Goal: Information Seeking & Learning: Learn about a topic

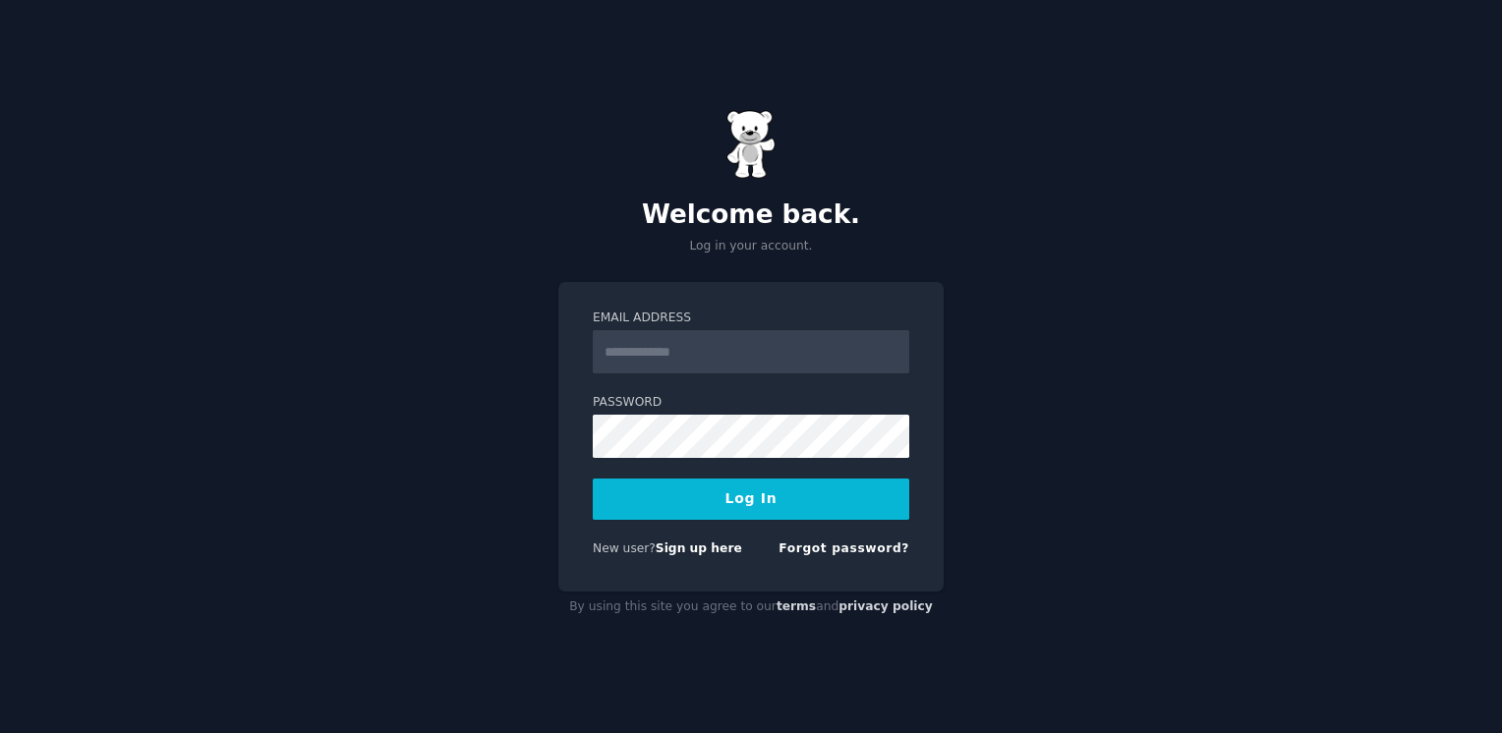
click at [760, 347] on input "Email Address" at bounding box center [751, 351] width 317 height 43
click at [593, 479] on button "Log In" at bounding box center [751, 499] width 317 height 41
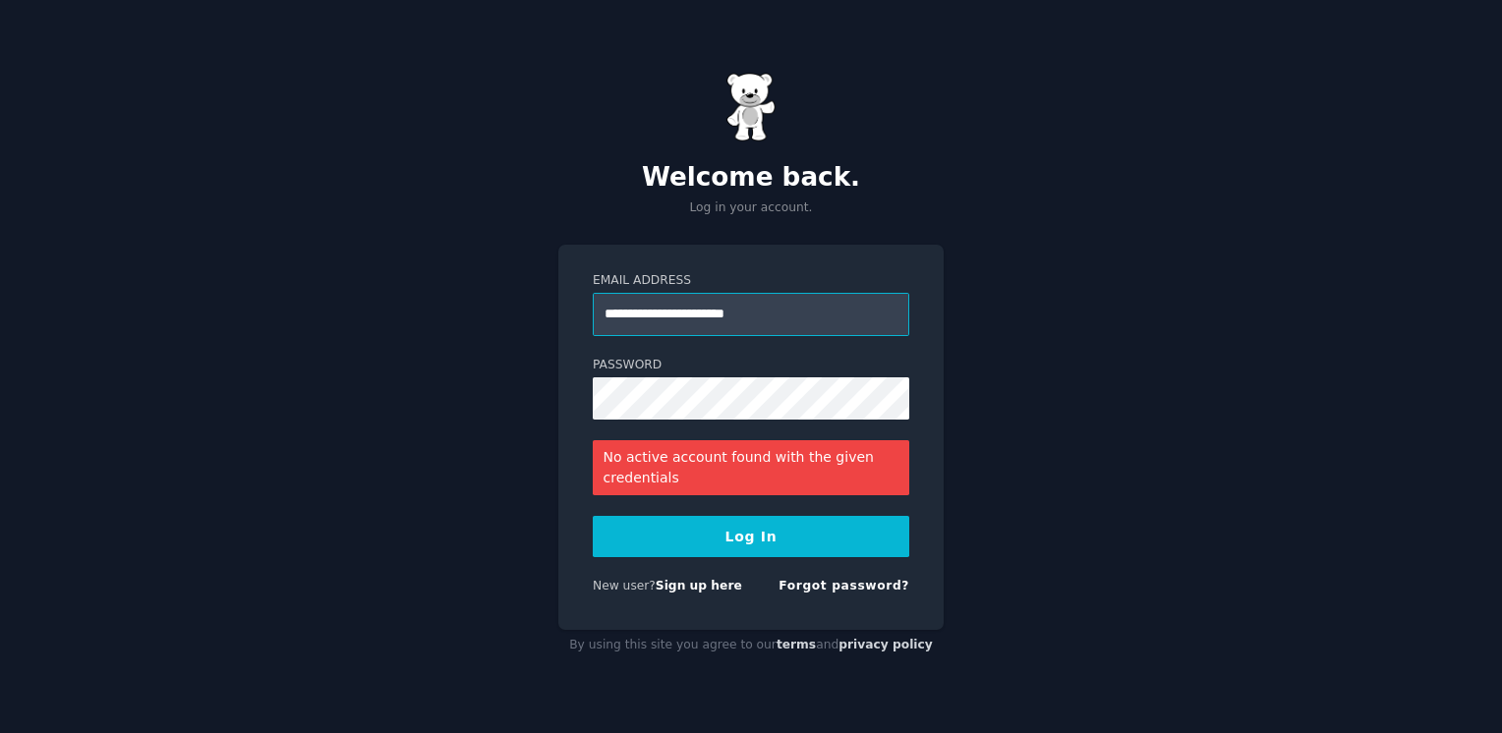
click at [795, 309] on input "**********" at bounding box center [751, 314] width 317 height 43
type input "**********"
click at [593, 516] on button "Log In" at bounding box center [751, 536] width 317 height 41
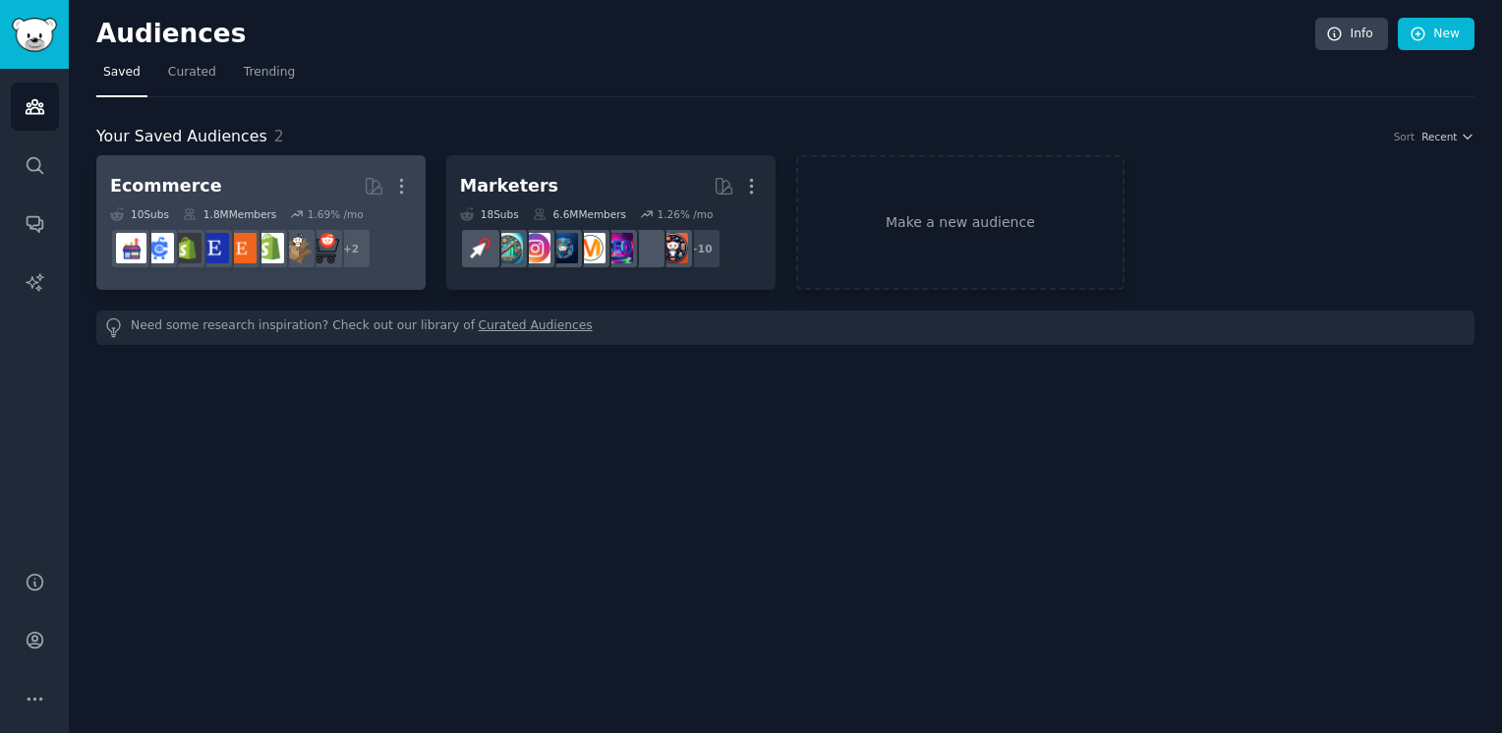
click at [263, 171] on h2 "Ecommerce More" at bounding box center [261, 186] width 302 height 34
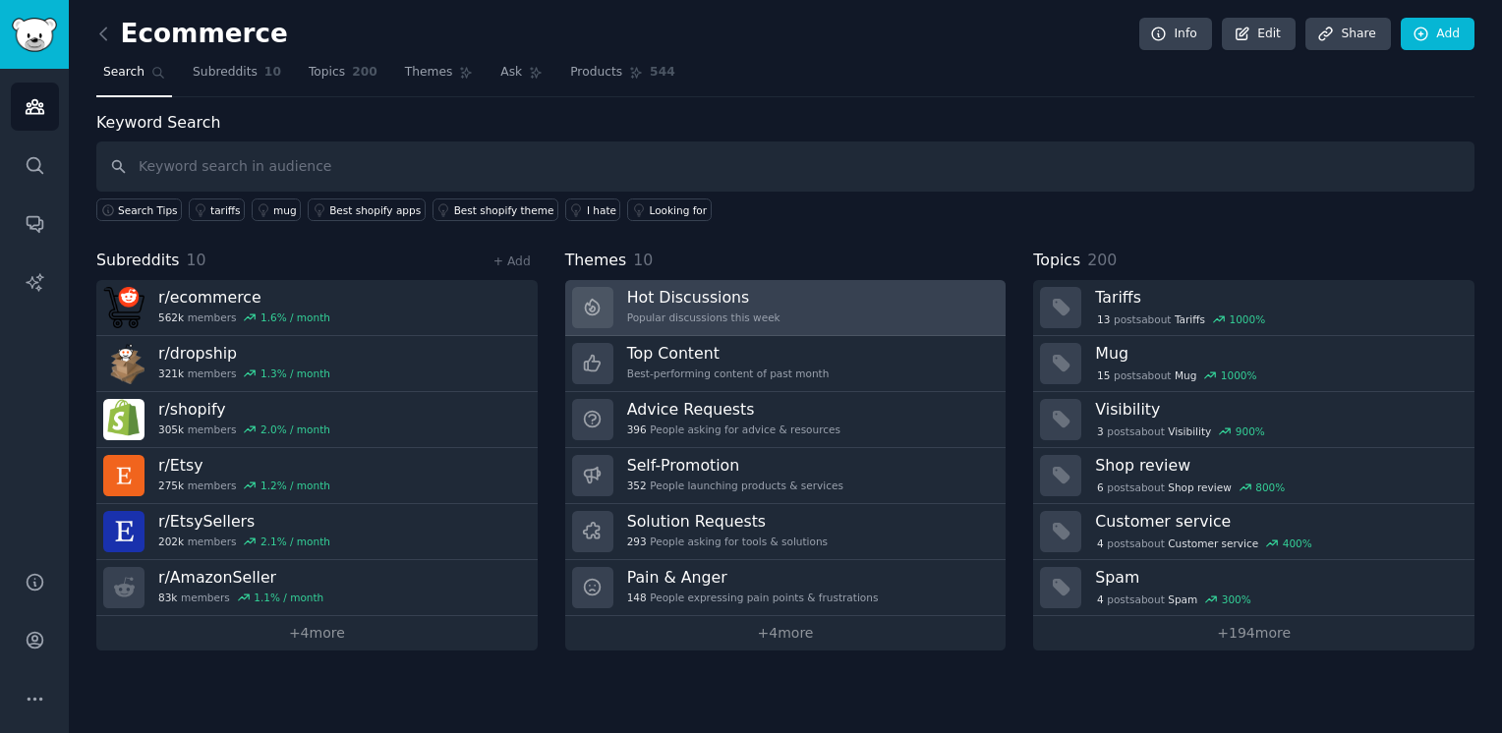
click at [747, 322] on div "Hot Discussions Popular discussions this week" at bounding box center [703, 307] width 153 height 41
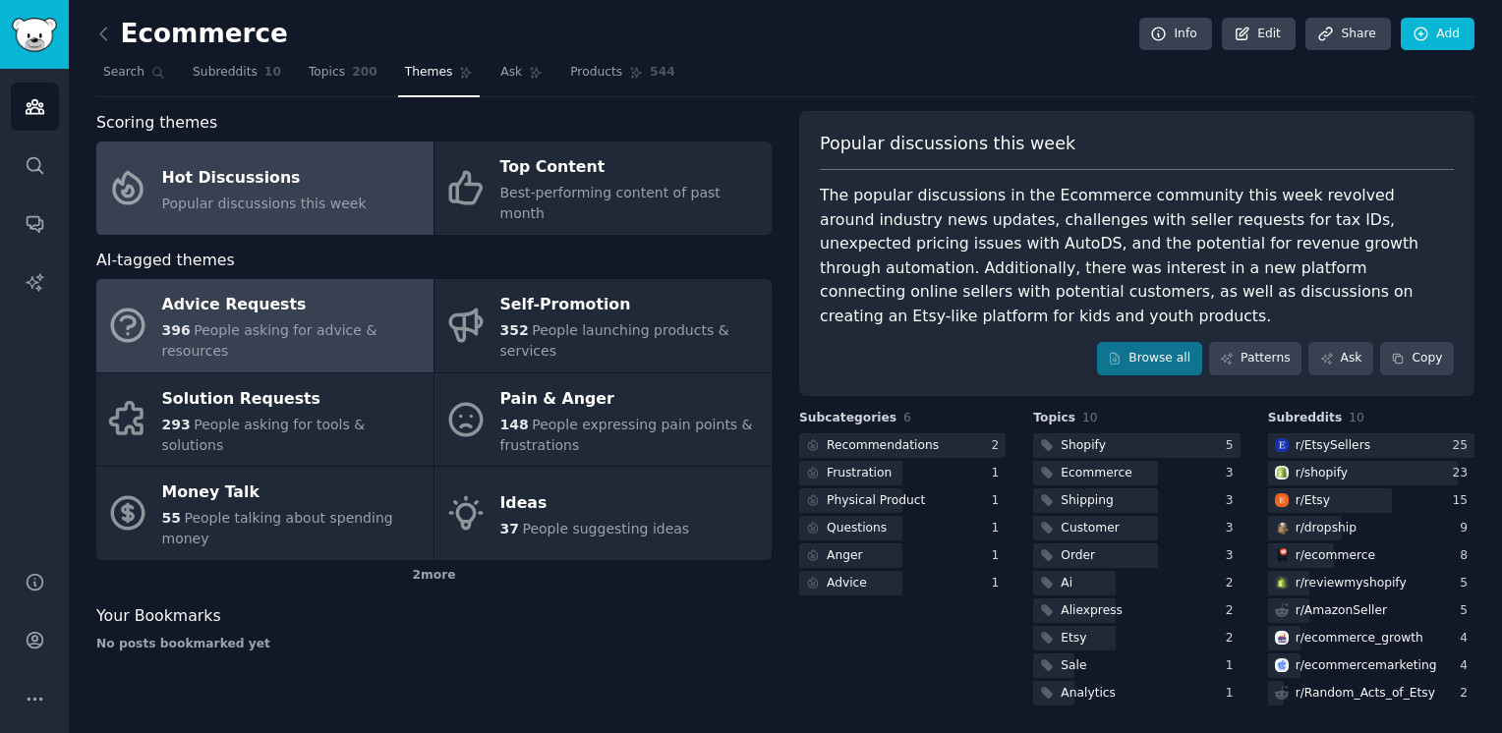
click at [260, 290] on div "Advice Requests" at bounding box center [293, 305] width 262 height 31
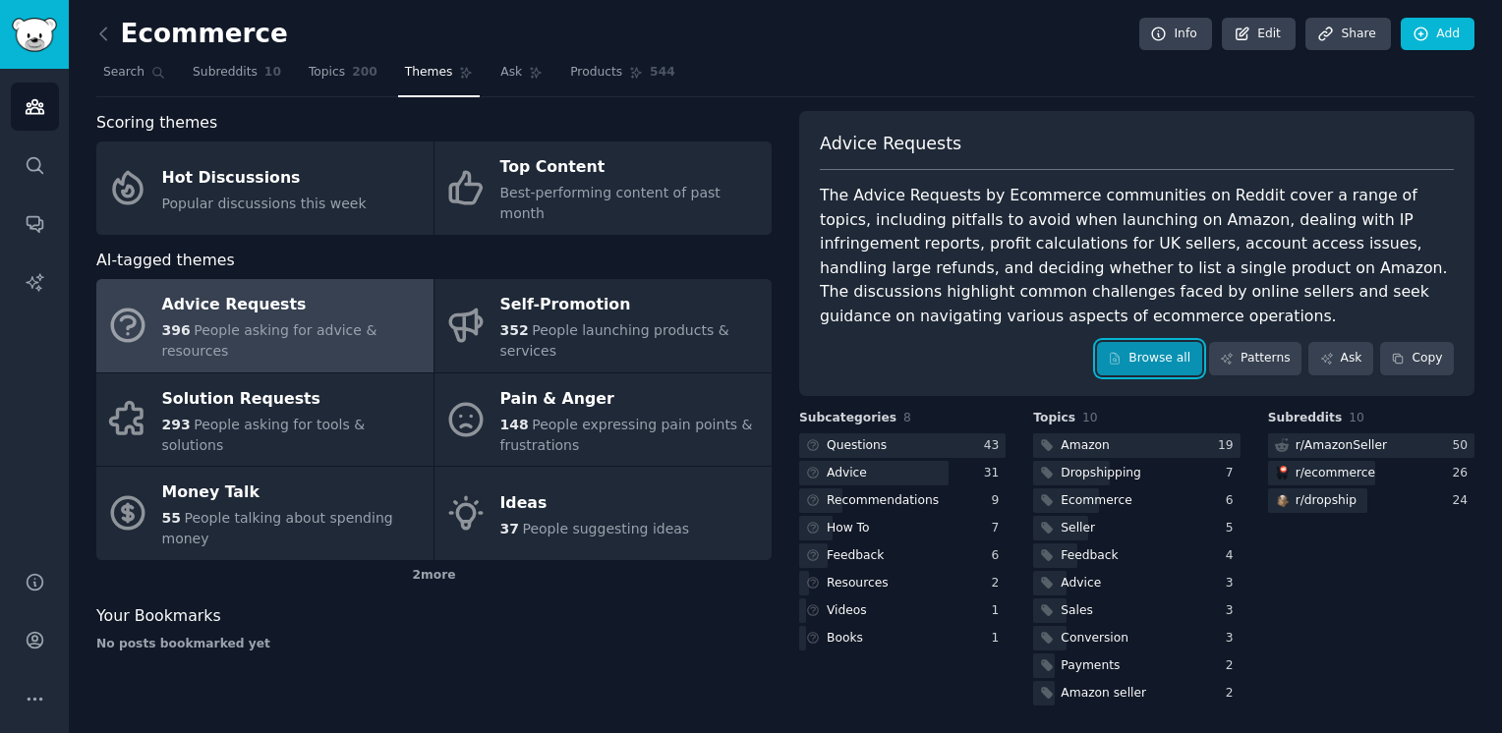
click at [1167, 356] on link "Browse all" at bounding box center [1149, 358] width 105 height 33
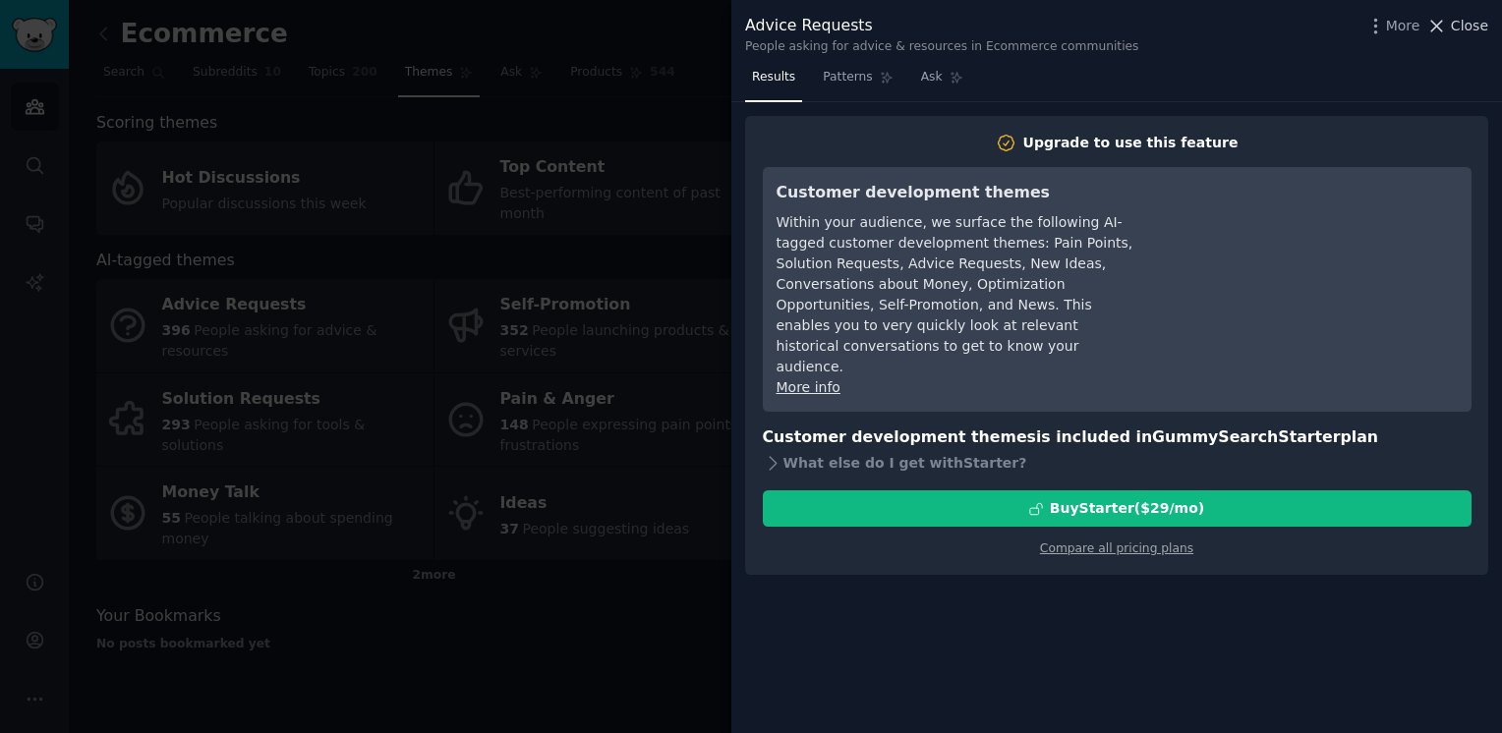
click at [1466, 26] on span "Close" at bounding box center [1469, 26] width 37 height 21
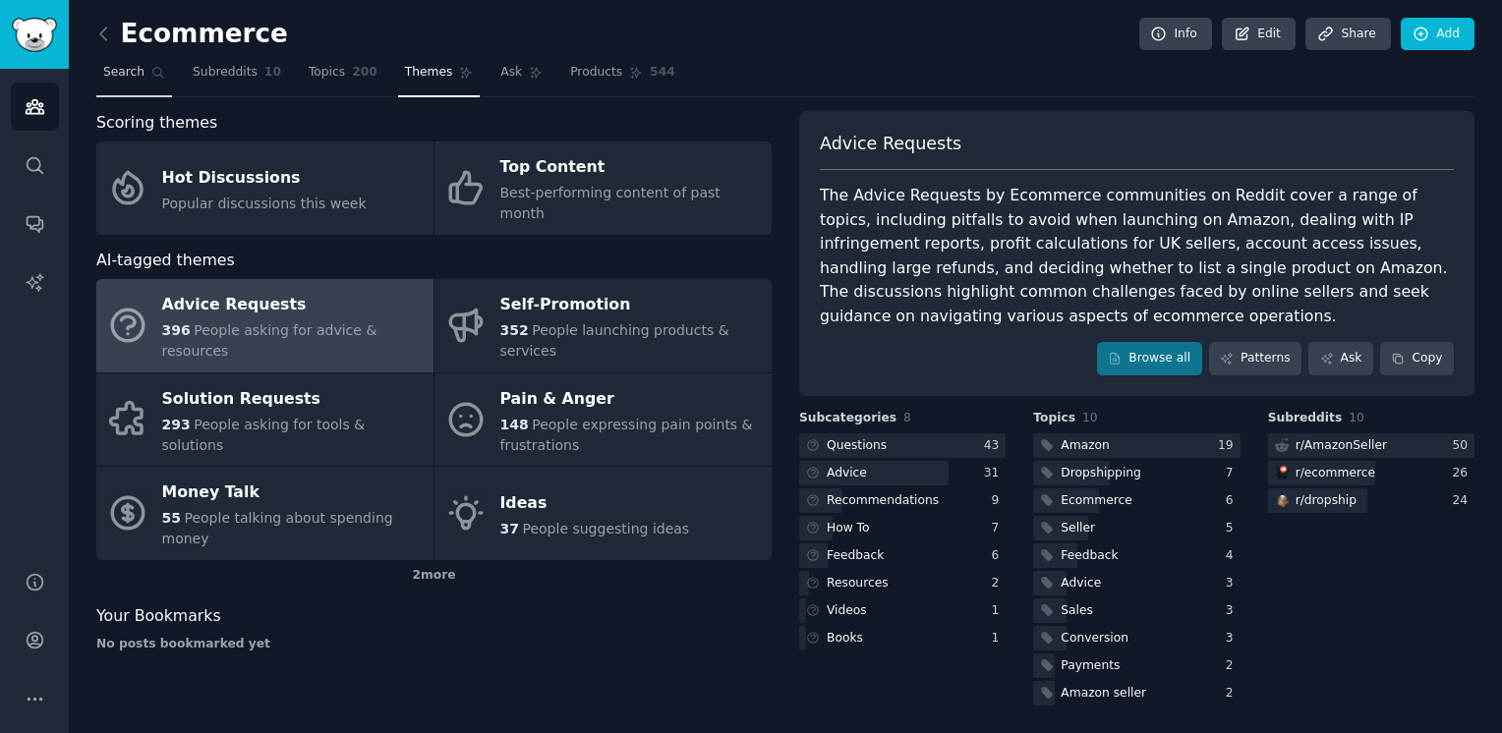
click at [126, 57] on link "Search" at bounding box center [134, 77] width 76 height 40
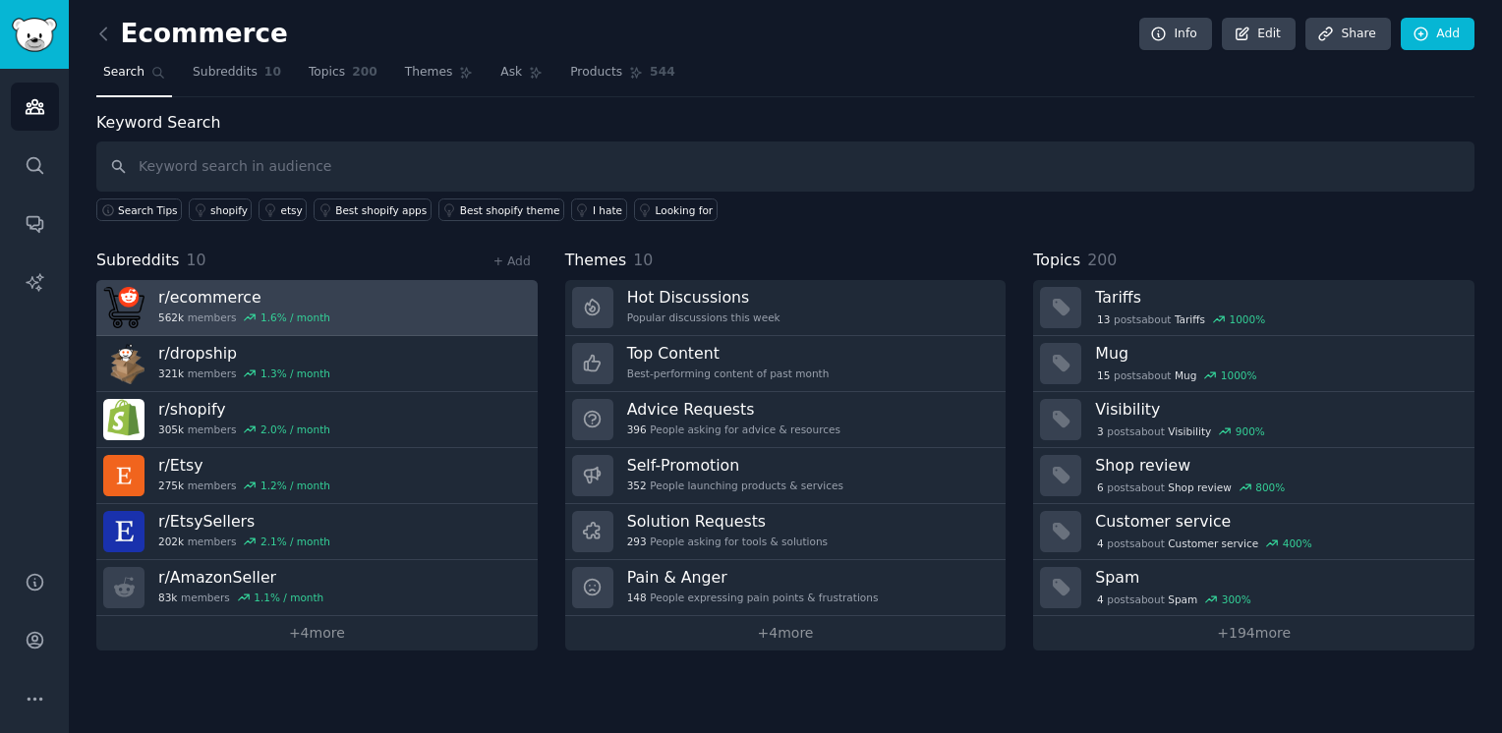
click at [220, 291] on h3 "r/ ecommerce" at bounding box center [244, 297] width 172 height 21
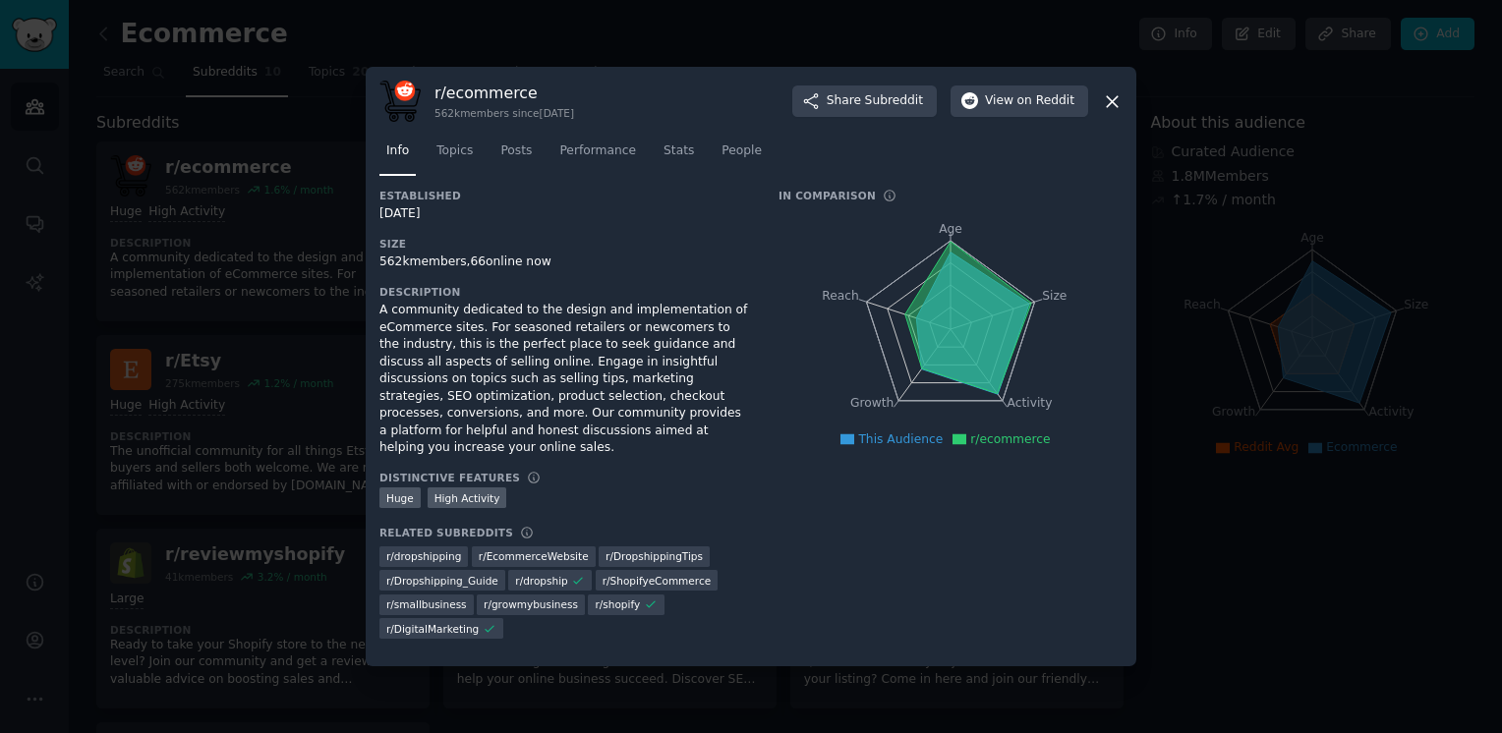
click at [513, 144] on div "Info Topics Posts Performance Stats People" at bounding box center [751, 155] width 743 height 67
click at [515, 150] on link "Posts" at bounding box center [516, 156] width 45 height 40
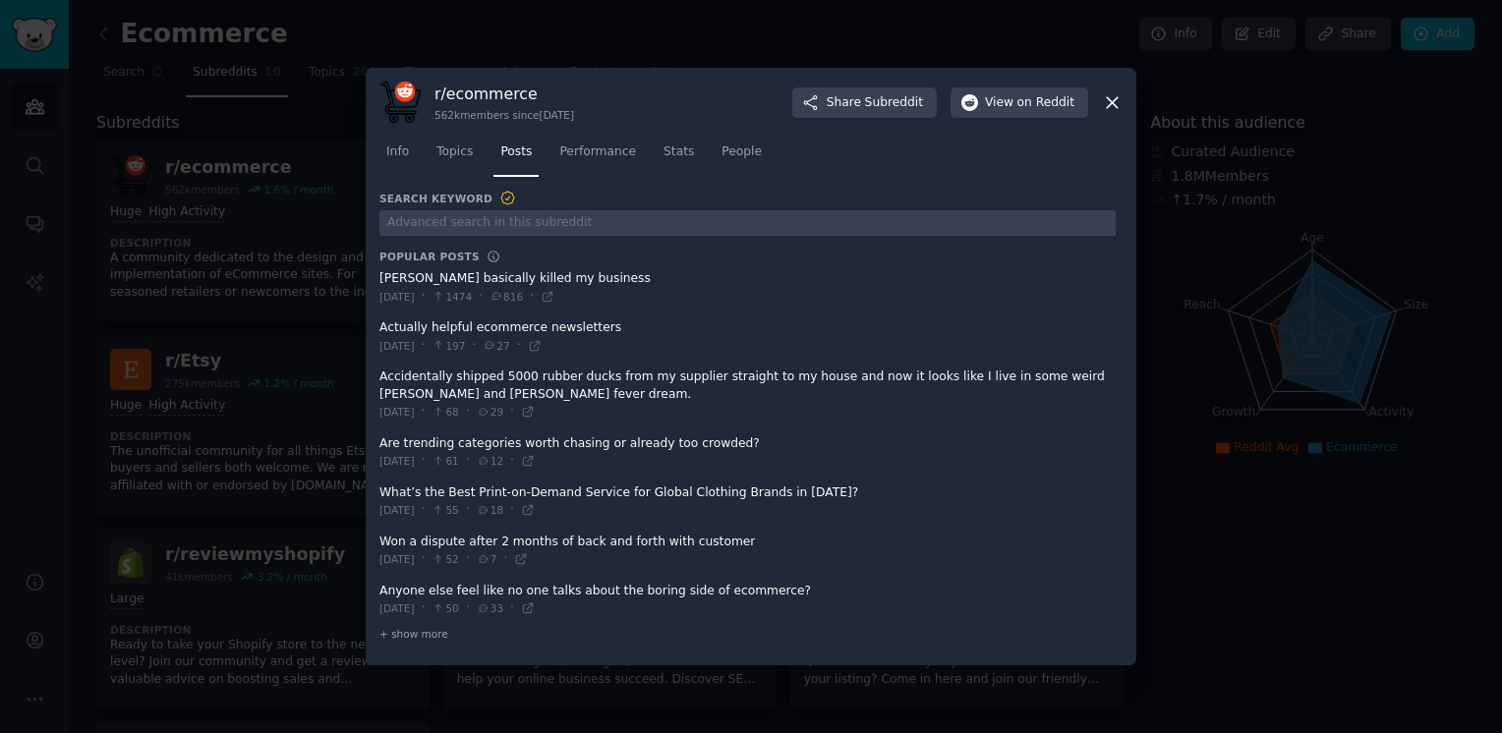
click at [1111, 101] on icon at bounding box center [1112, 102] width 11 height 11
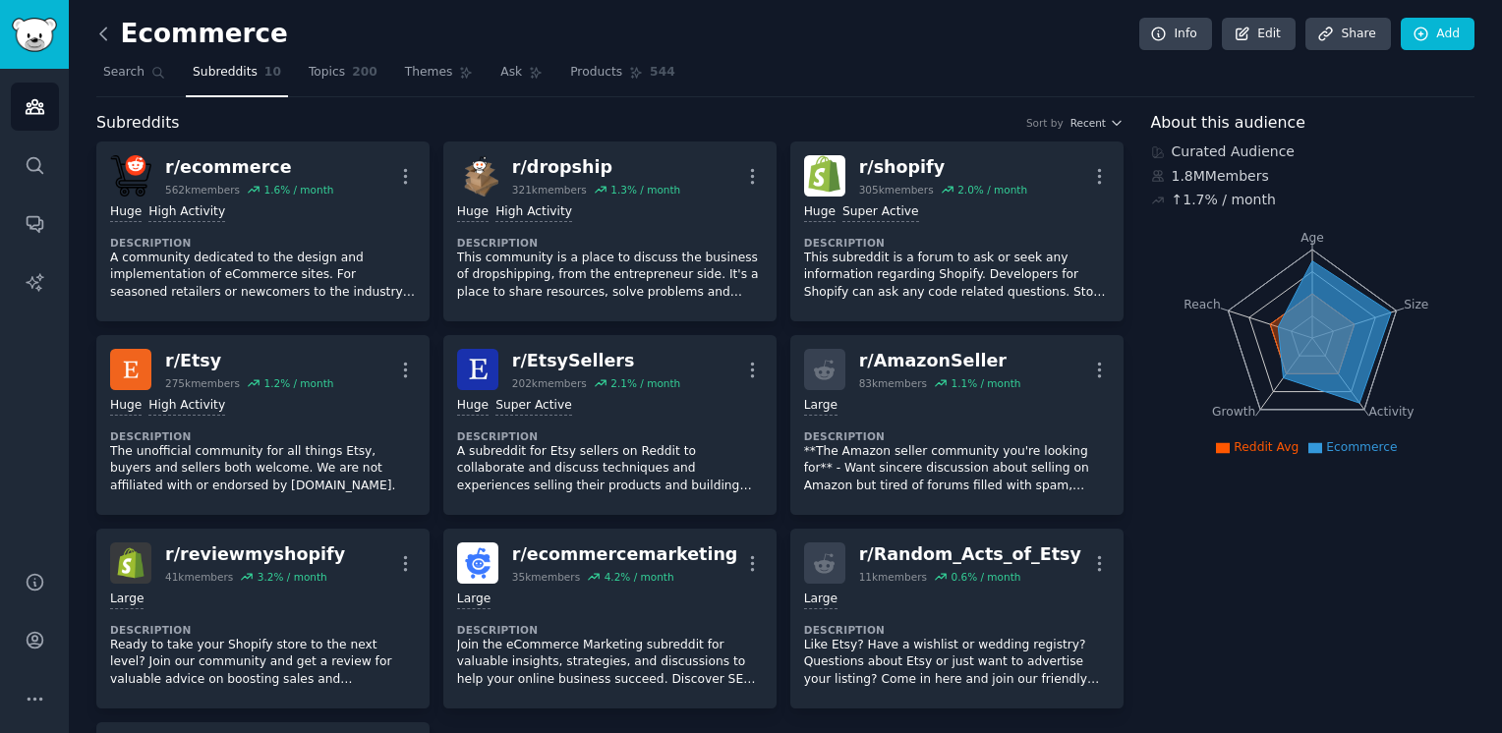
click at [106, 30] on icon at bounding box center [103, 34] width 21 height 21
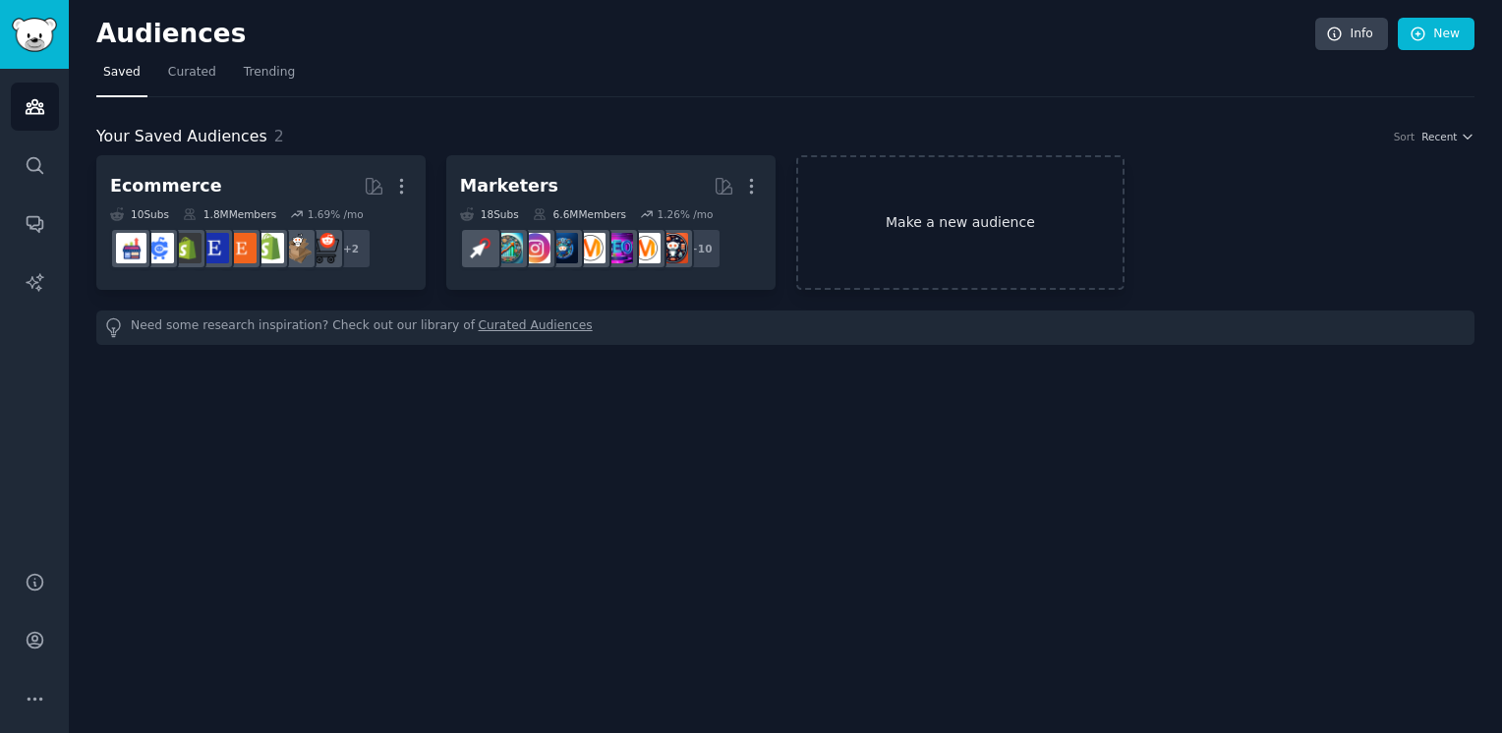
click at [1042, 166] on link "Make a new audience" at bounding box center [960, 222] width 329 height 135
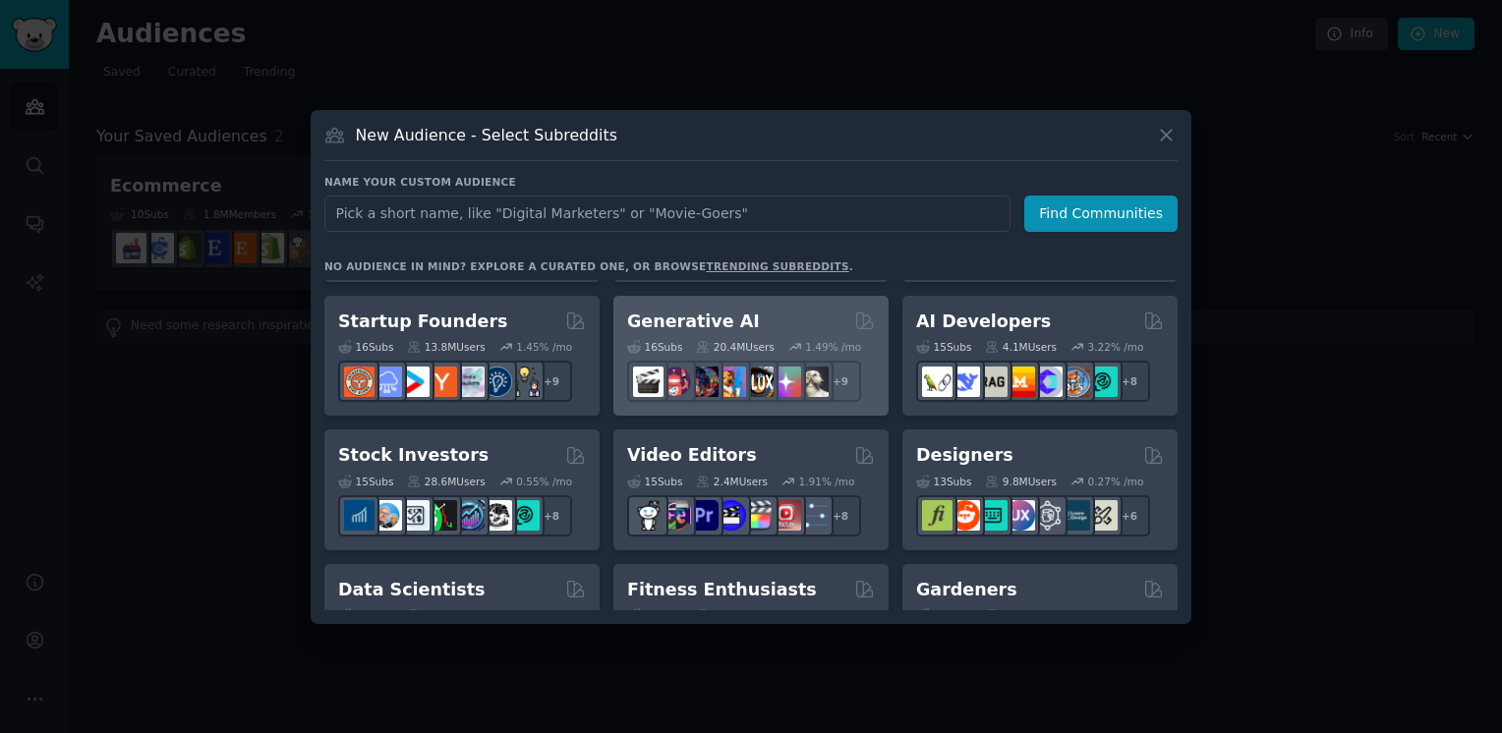
scroll to position [251, 0]
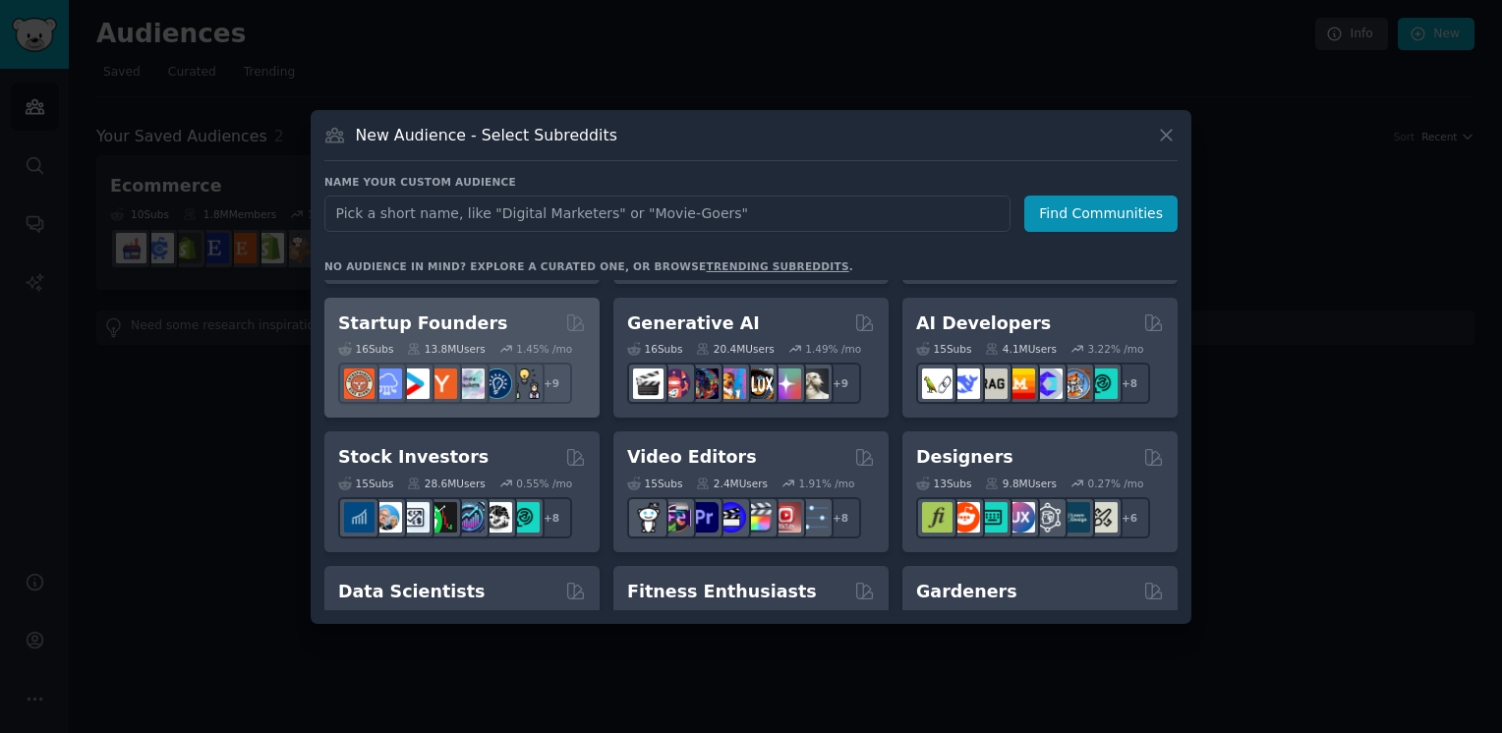
click at [417, 321] on h2 "Startup Founders" at bounding box center [422, 324] width 169 height 25
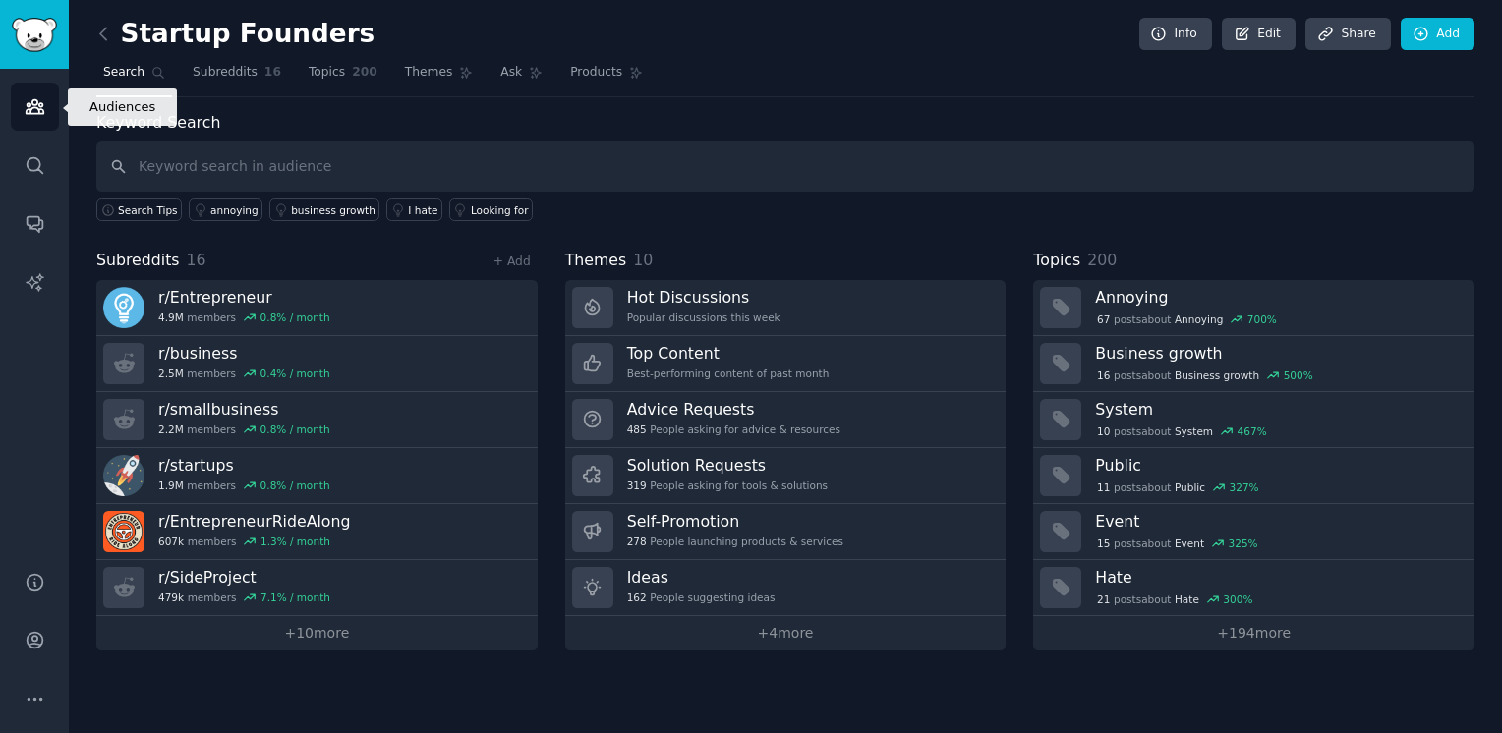
click at [38, 93] on link "Audiences" at bounding box center [35, 107] width 48 height 48
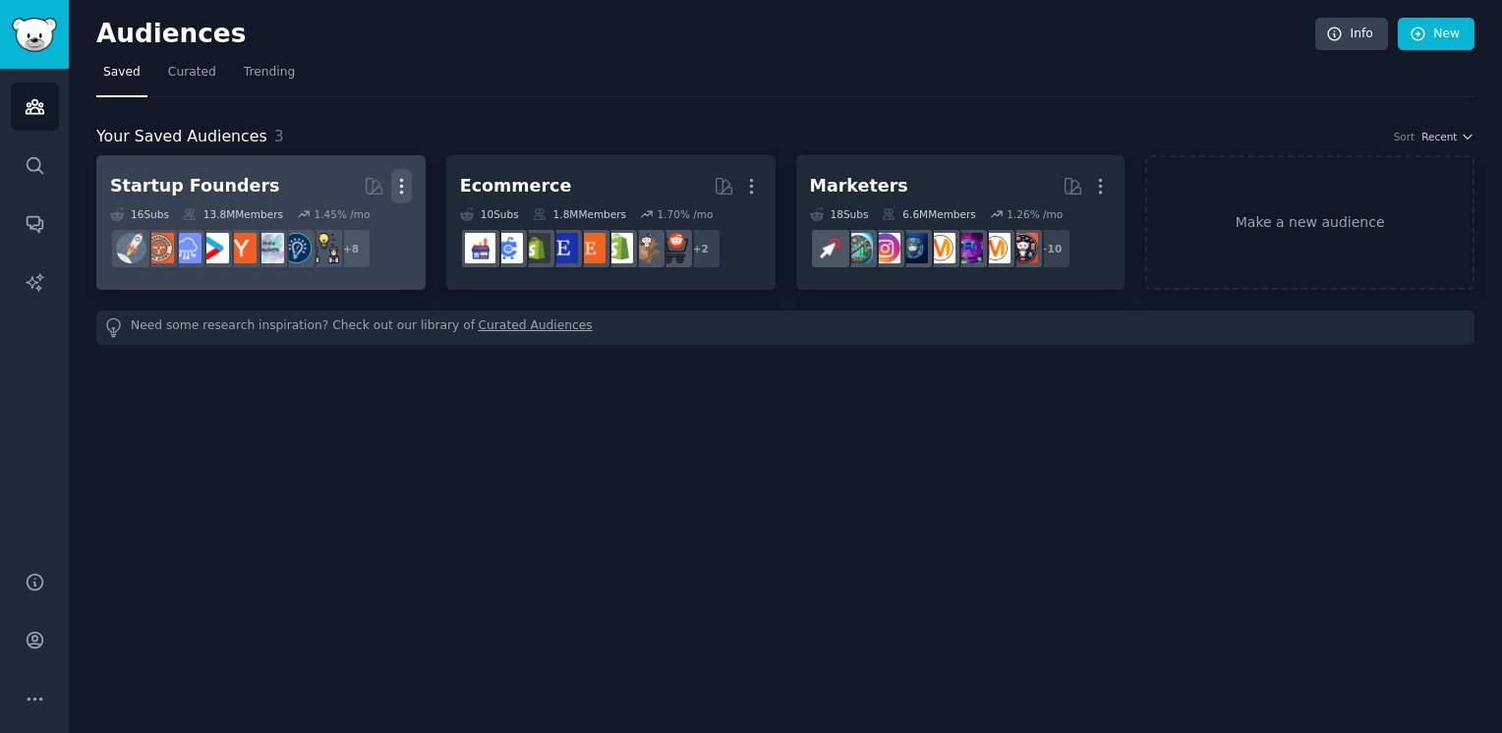
click at [405, 183] on icon "button" at bounding box center [401, 186] width 21 height 21
click at [365, 228] on p "Delete" at bounding box center [347, 227] width 45 height 21
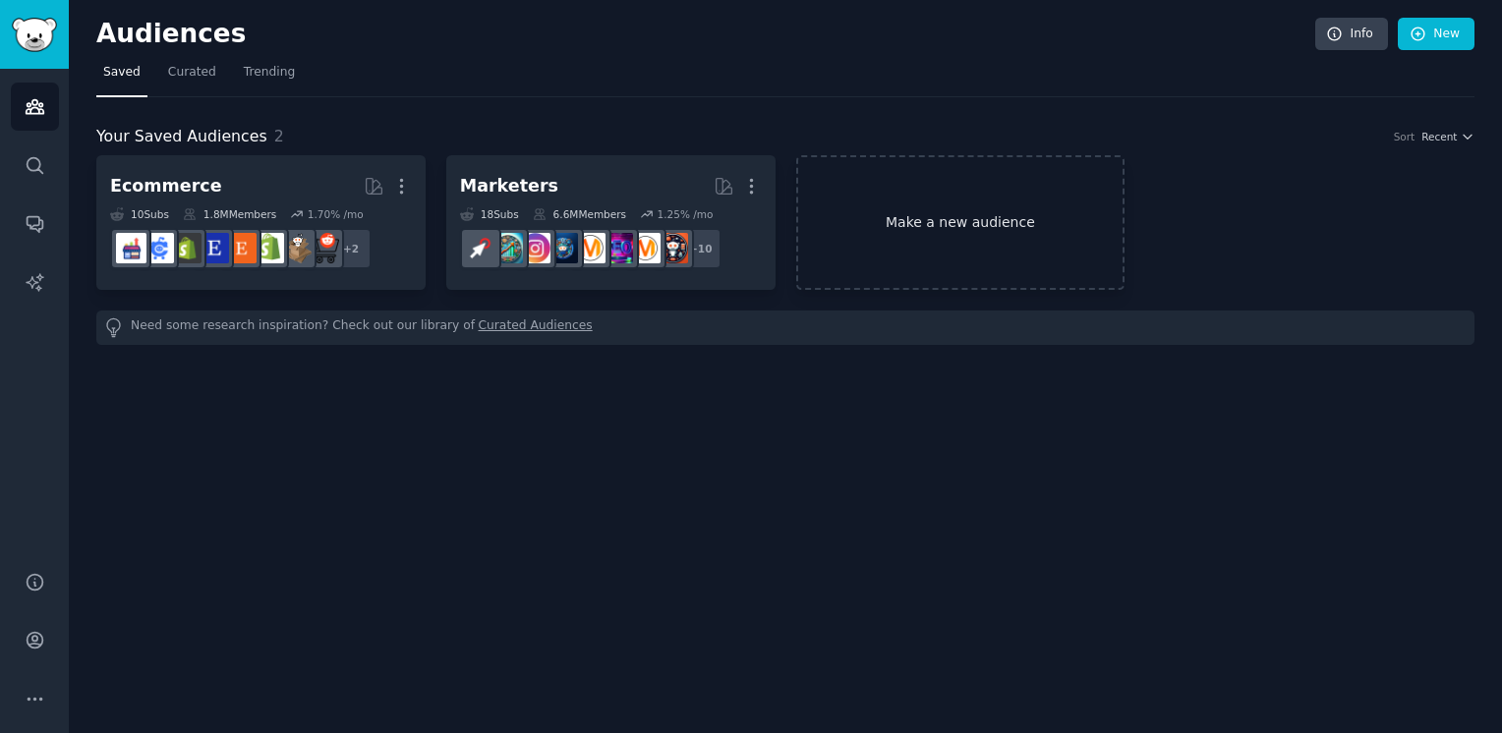
click at [976, 225] on link "Make a new audience" at bounding box center [960, 222] width 329 height 135
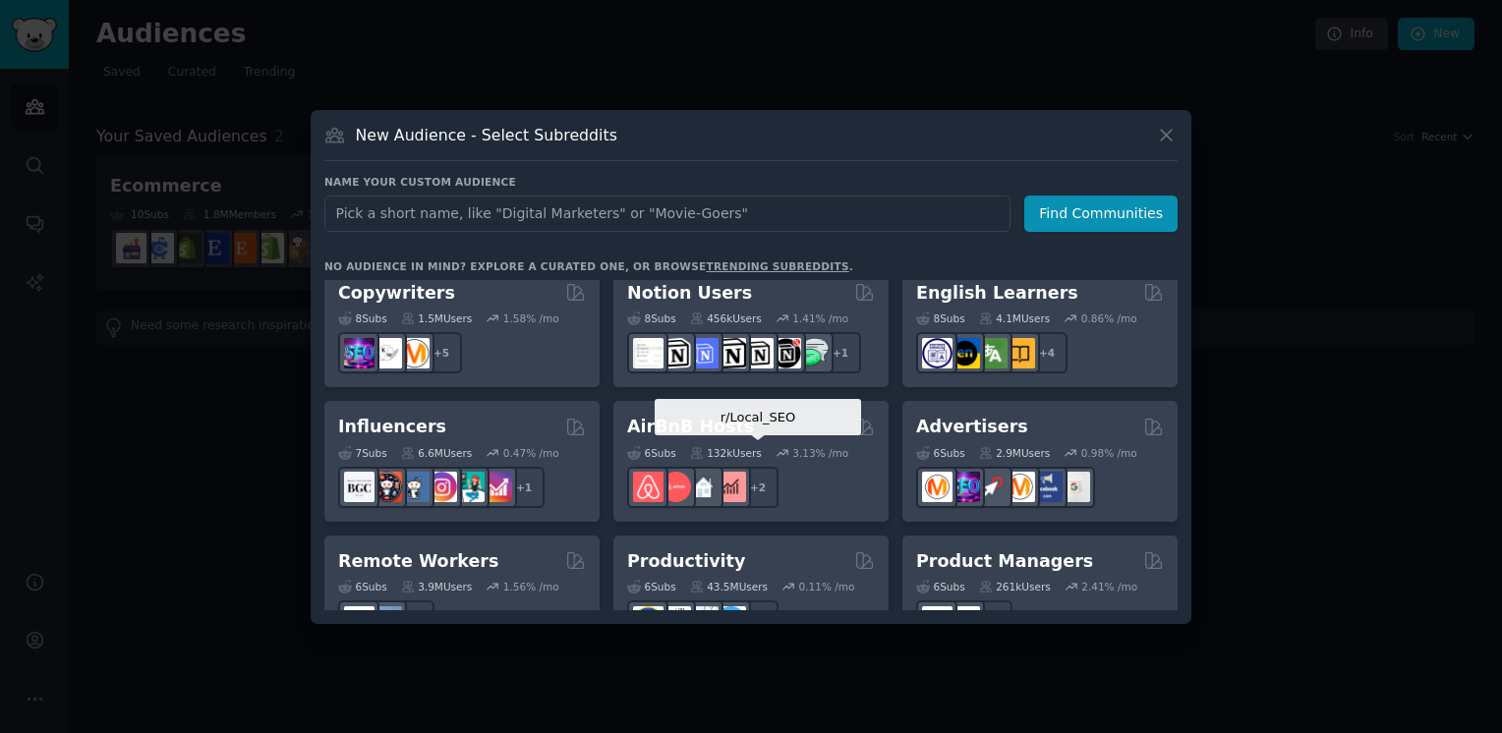
scroll to position [1273, 0]
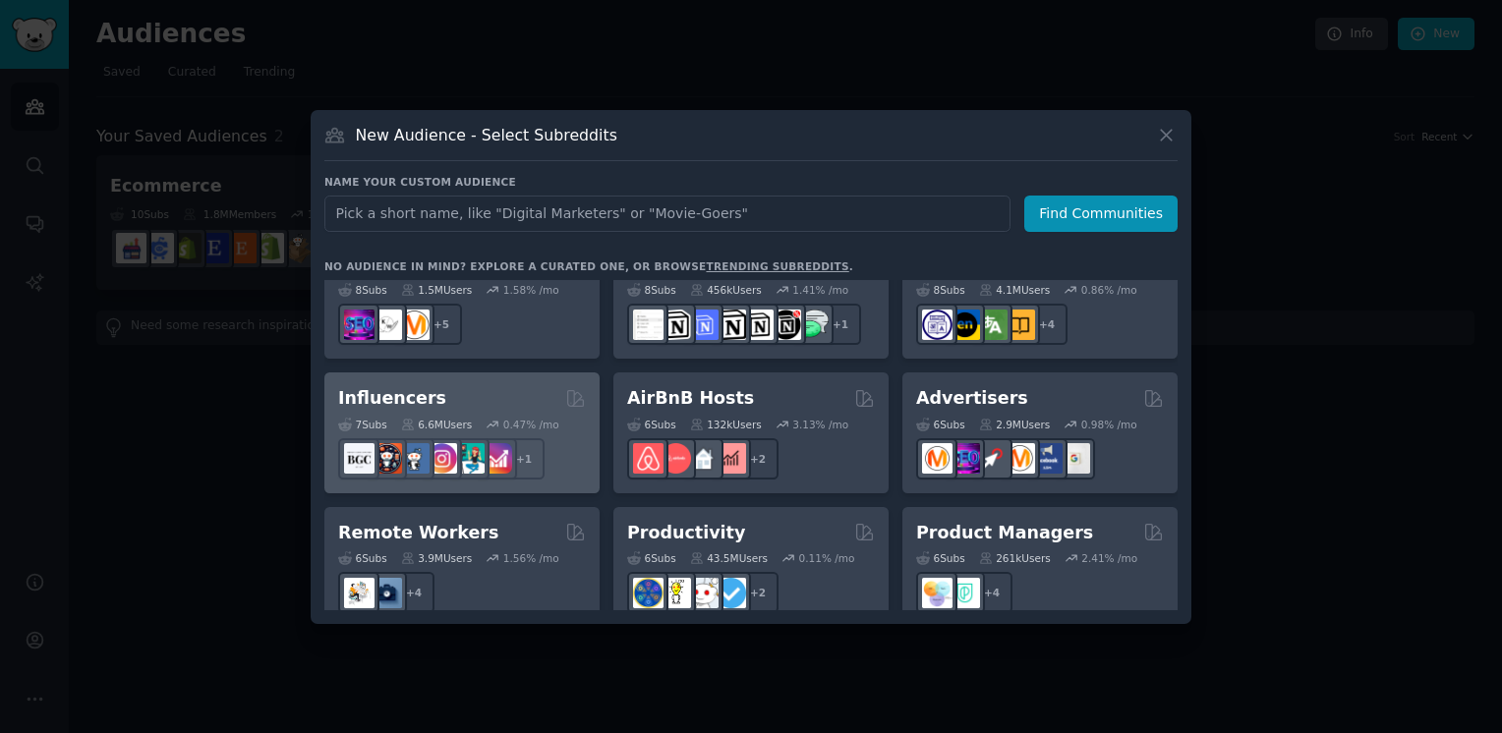
click at [456, 386] on div "Influencers" at bounding box center [462, 398] width 248 height 25
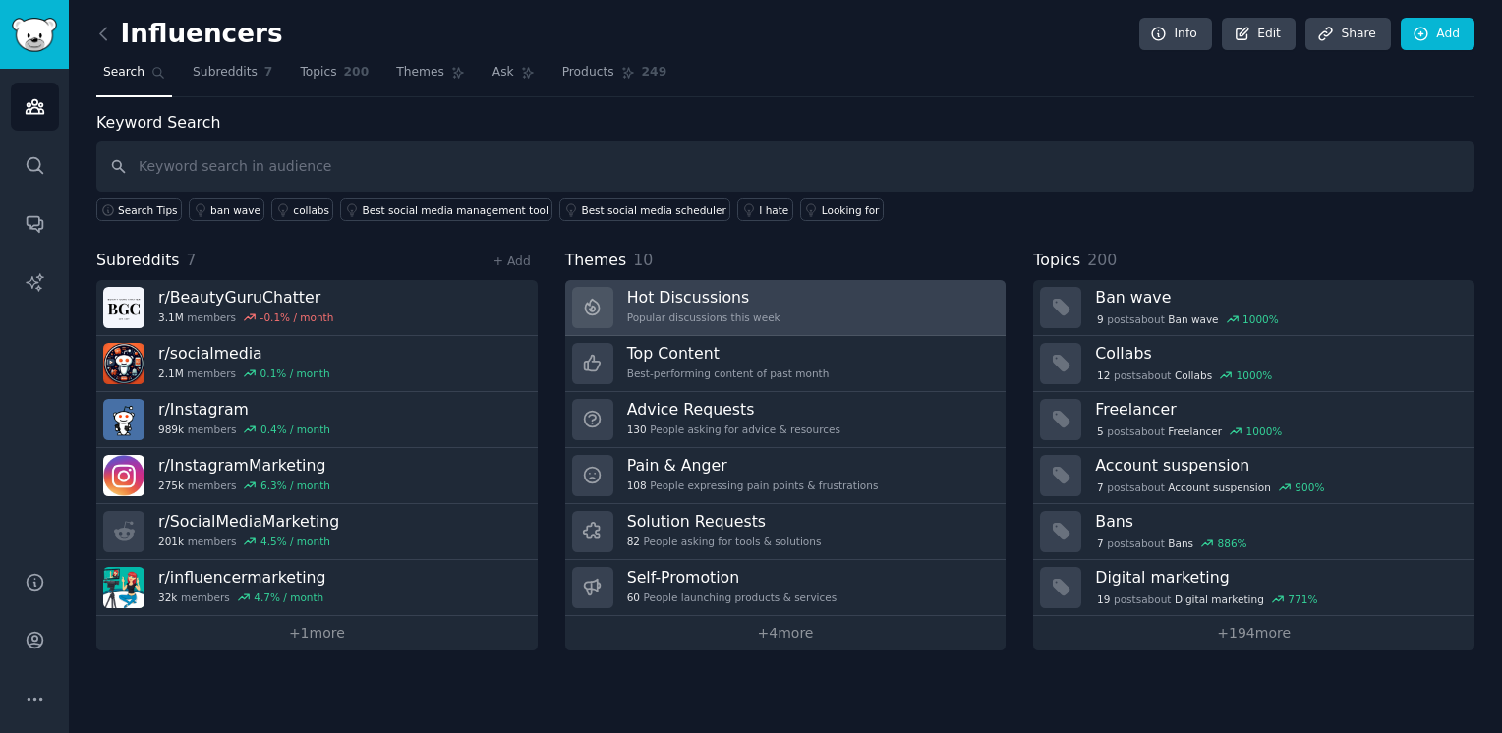
click at [749, 305] on div "Hot Discussions Popular discussions this week" at bounding box center [703, 307] width 153 height 41
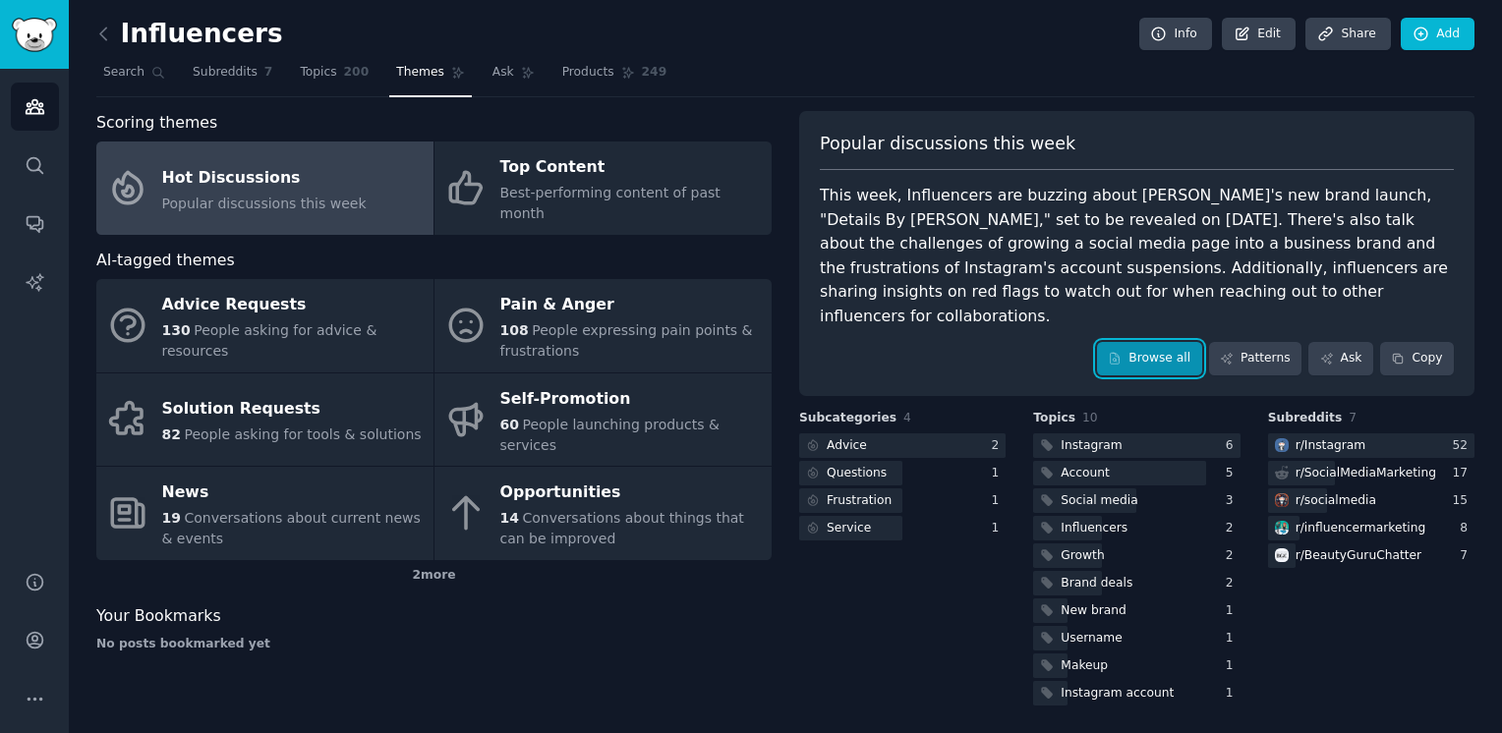
click at [1177, 342] on link "Browse all" at bounding box center [1149, 358] width 105 height 33
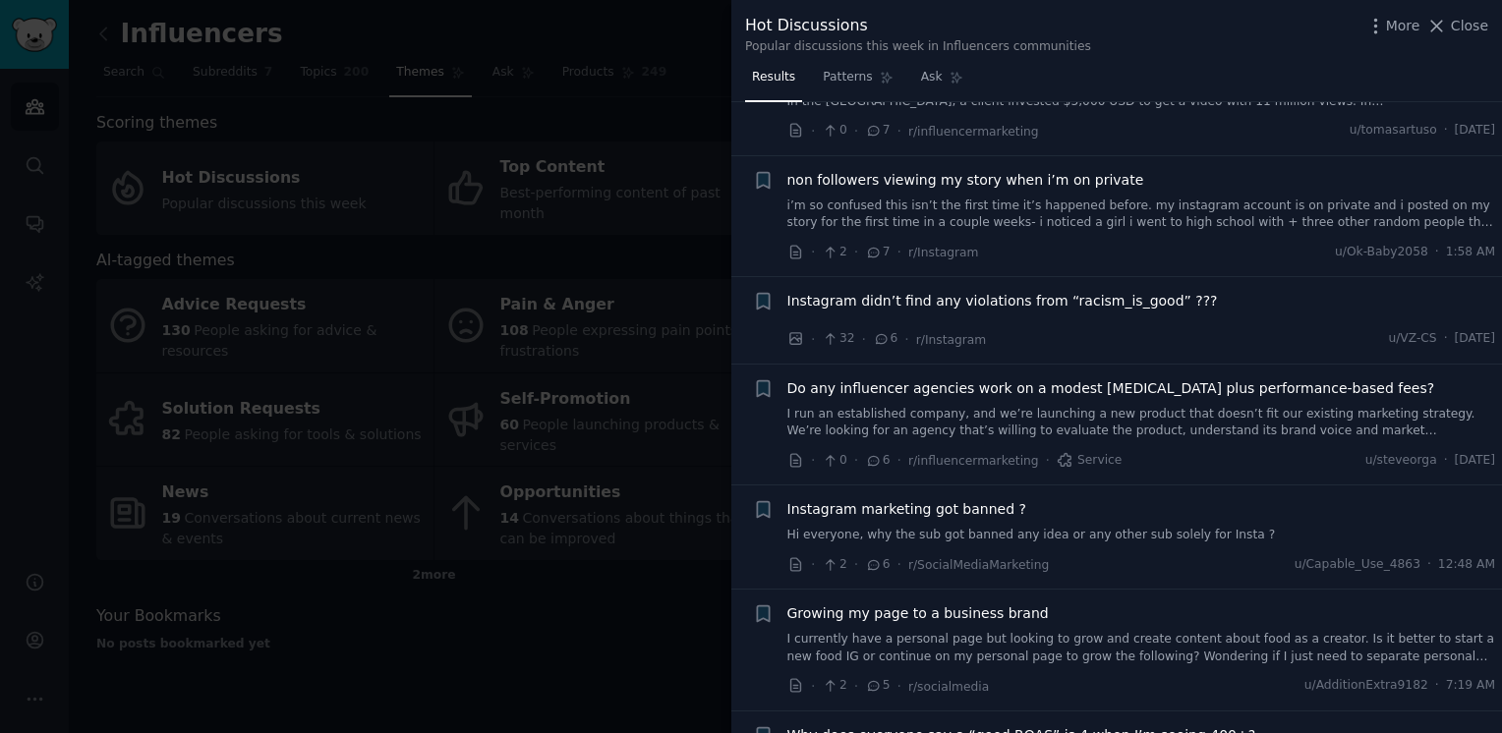
scroll to position [2096, 0]
